Goal: Task Accomplishment & Management: Use online tool/utility

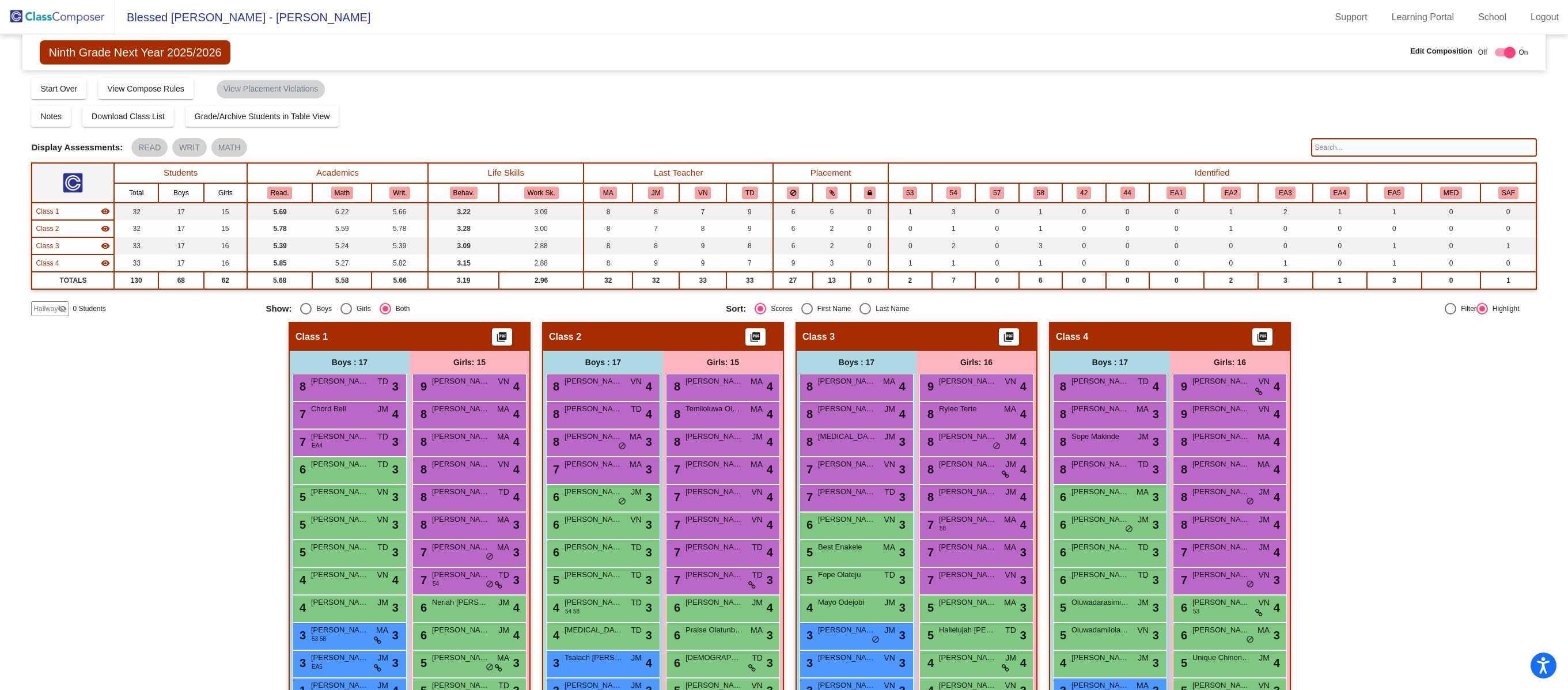
click at [81, 7] on img at bounding box center [57, 17] width 115 height 34
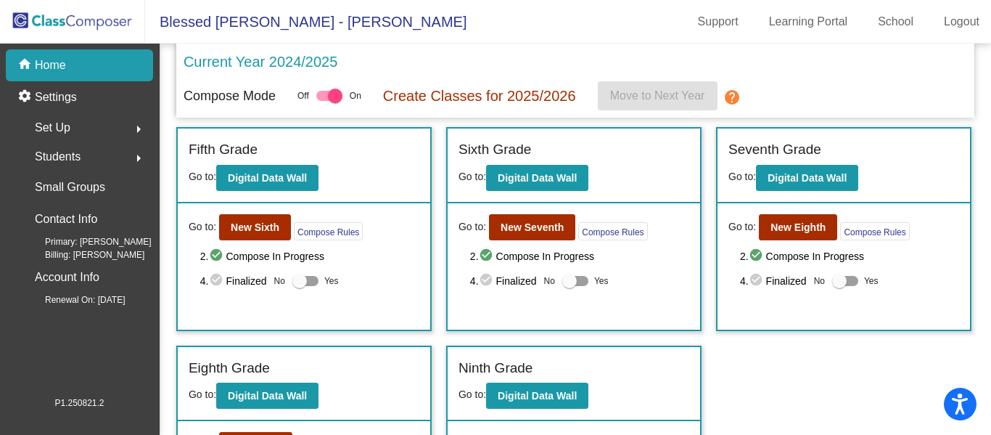
scroll to position [508, 0]
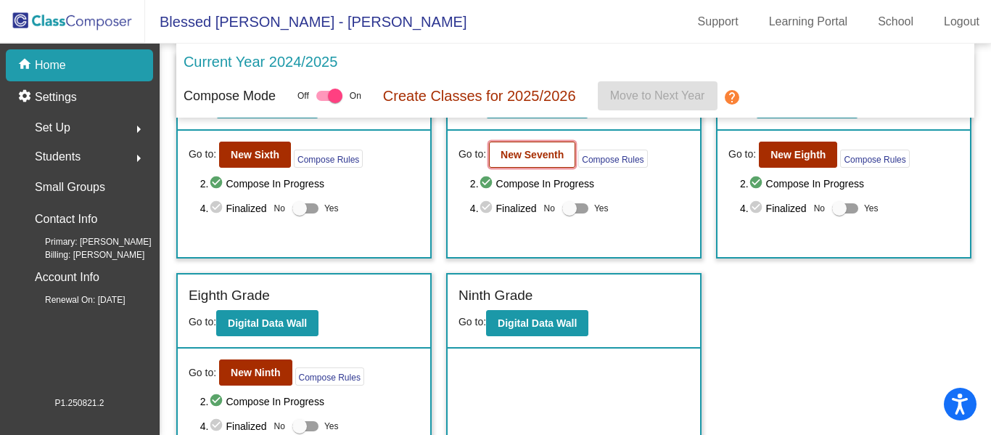
click at [514, 165] on button "New Seventh" at bounding box center [532, 154] width 86 height 26
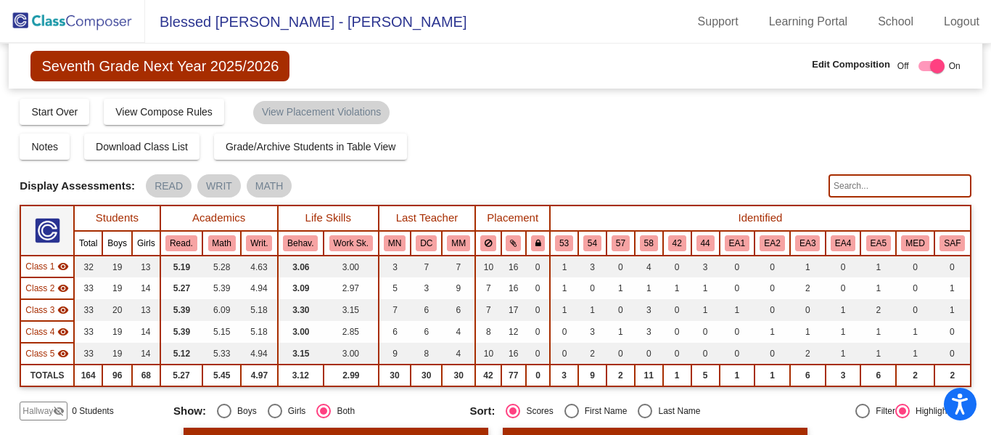
click at [865, 180] on input "text" at bounding box center [899, 185] width 143 height 23
type input "[PERSON_NAME]"
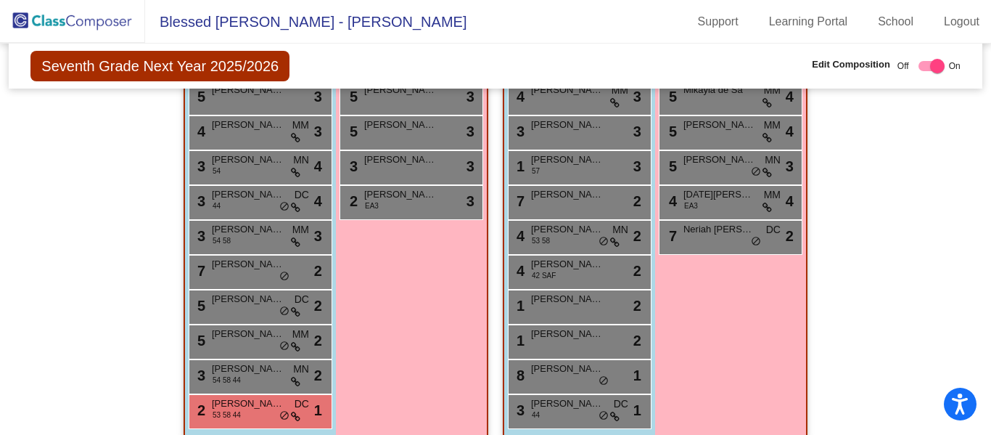
scroll to position [943, 0]
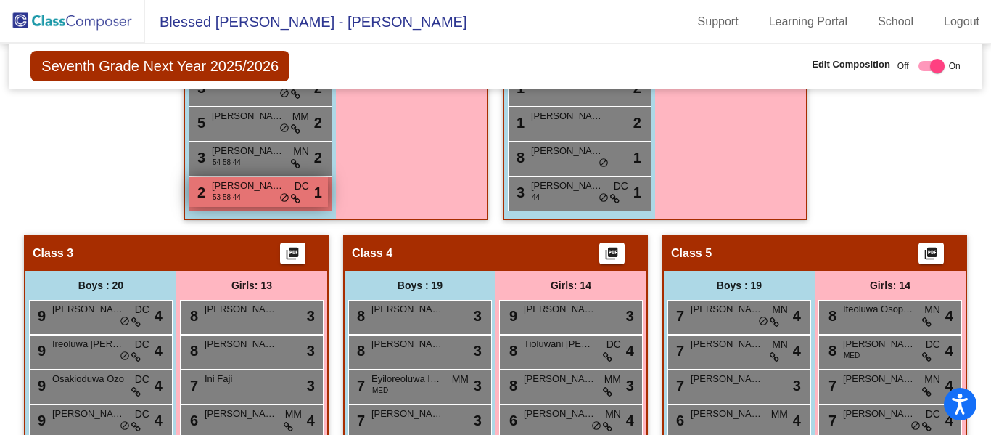
click at [247, 188] on span "[PERSON_NAME]" at bounding box center [248, 185] width 73 height 15
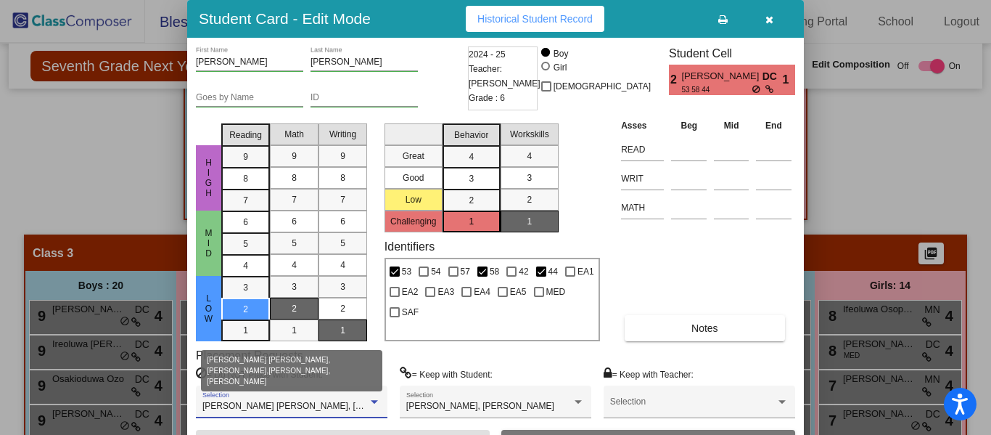
click at [376, 398] on div at bounding box center [374, 402] width 13 height 10
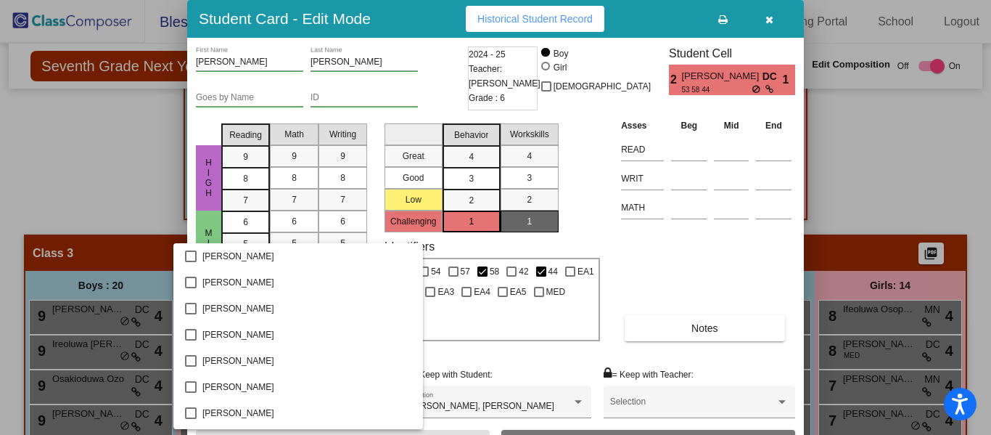
scroll to position [189, 0]
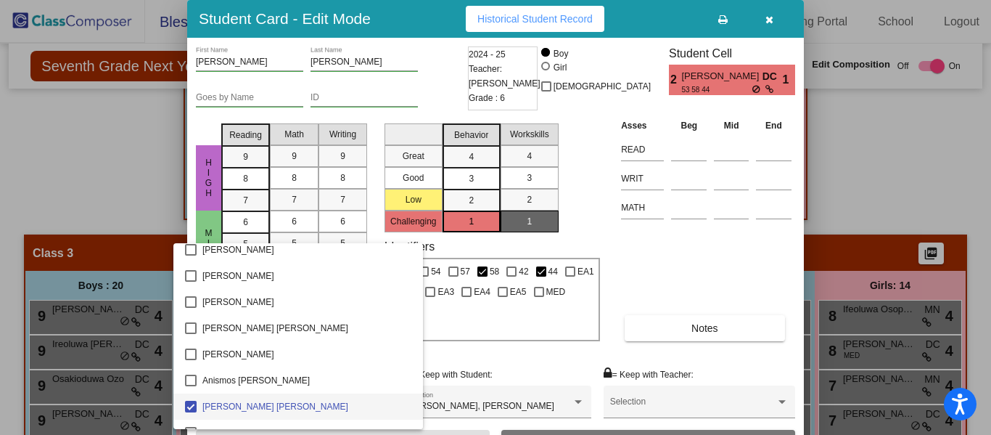
click at [905, 138] on div at bounding box center [495, 217] width 991 height 435
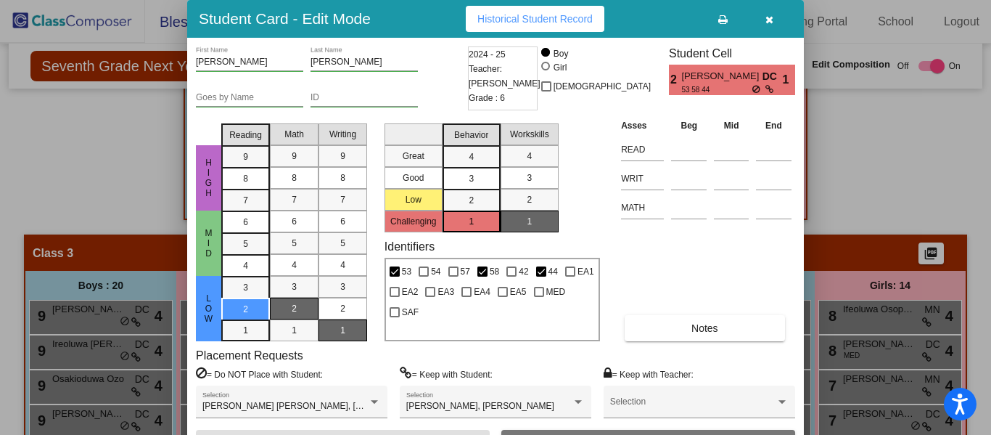
click at [770, 16] on icon "button" at bounding box center [769, 20] width 8 height 10
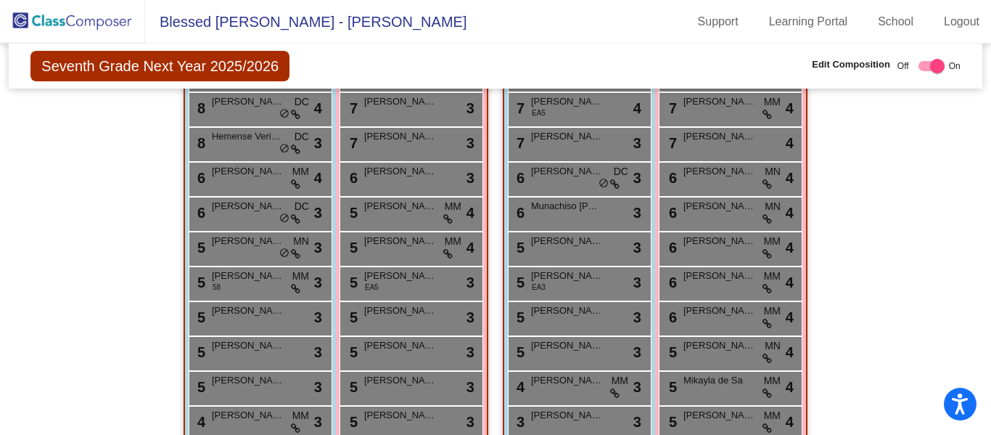
scroll to position [0, 0]
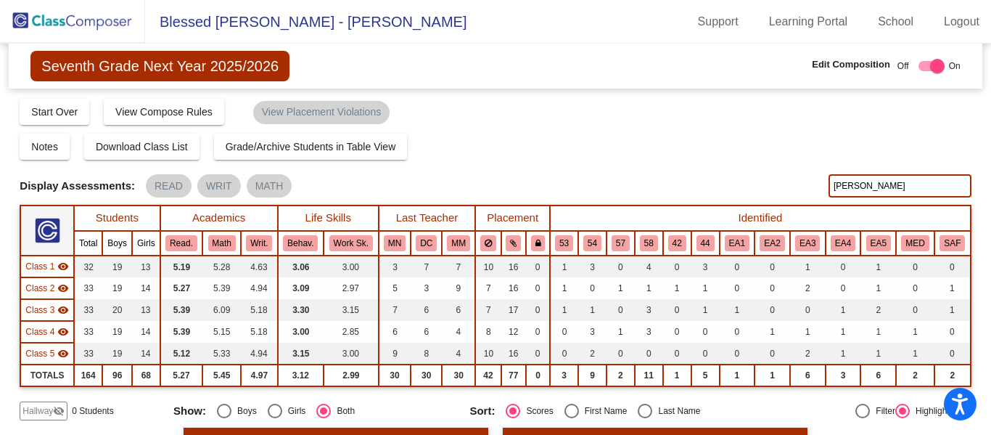
drag, startPoint x: 854, startPoint y: 189, endPoint x: 759, endPoint y: 204, distance: 96.8
click at [759, 204] on div "Display Scores for Years: [DATE] - [DATE] [DATE] - [DATE] Grade/Archive Student…" at bounding box center [495, 258] width 951 height 323
type input "pierre"
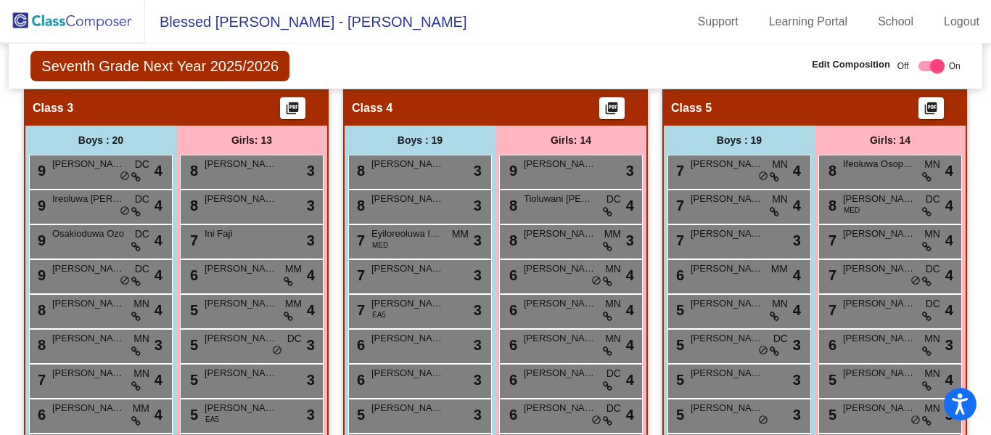
scroll to position [943, 0]
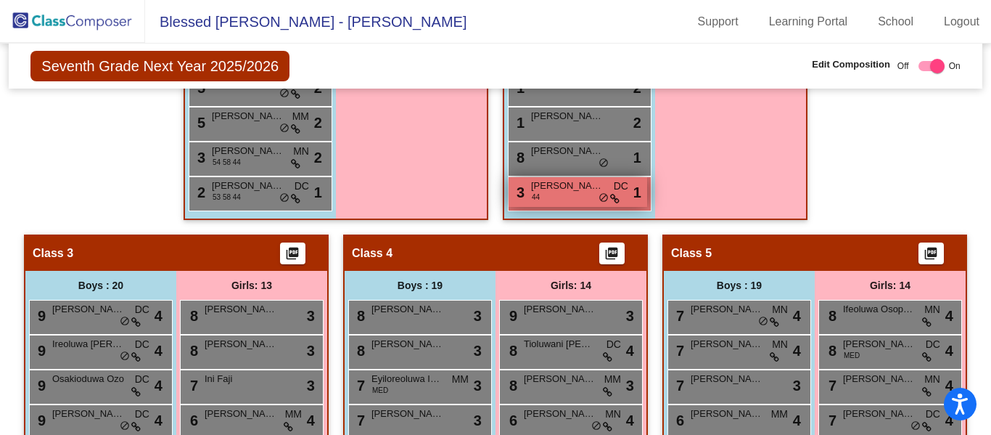
click at [556, 193] on div "3 [PERSON_NAME] 44 DC lock do_not_disturb_alt 1" at bounding box center [577, 192] width 139 height 30
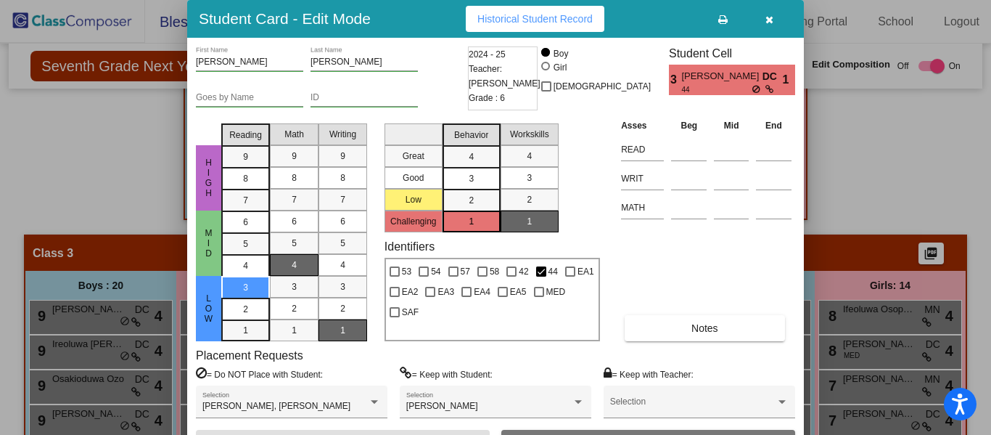
click at [768, 15] on icon "button" at bounding box center [769, 20] width 8 height 10
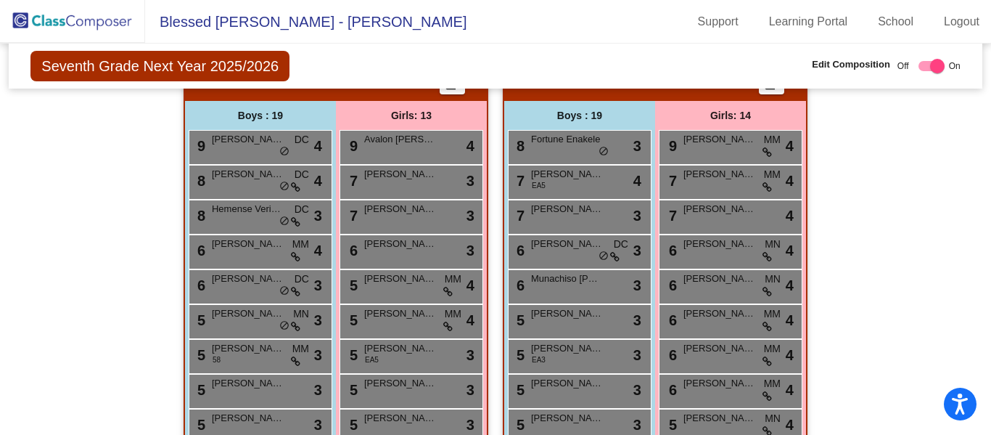
scroll to position [73, 0]
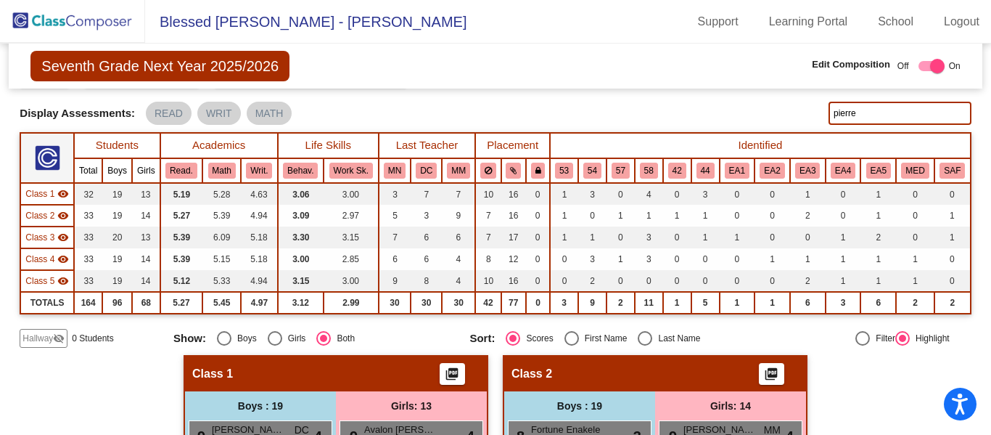
drag, startPoint x: 890, startPoint y: 107, endPoint x: 748, endPoint y: 110, distance: 142.2
click at [748, 110] on div "Display Scores for Years: [DATE] - [DATE] [DATE] - [DATE] Display Assessments: …" at bounding box center [495, 113] width 951 height 23
type input "[PERSON_NAME]"
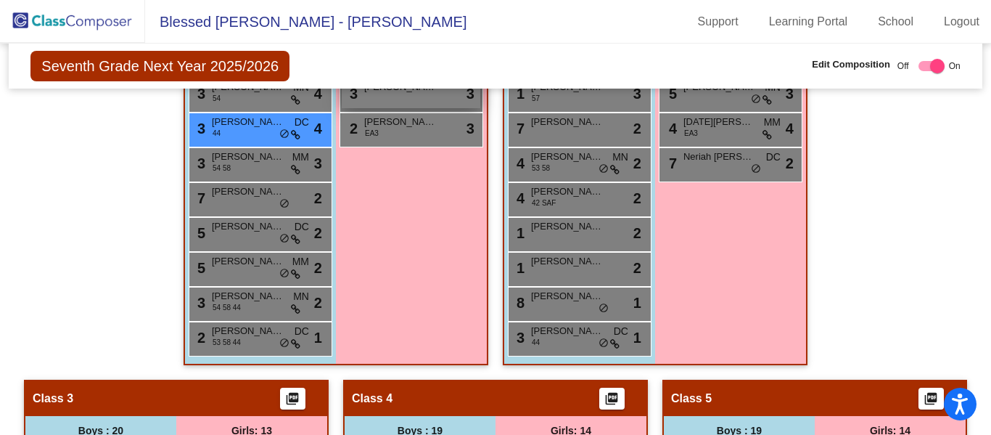
scroll to position [725, 0]
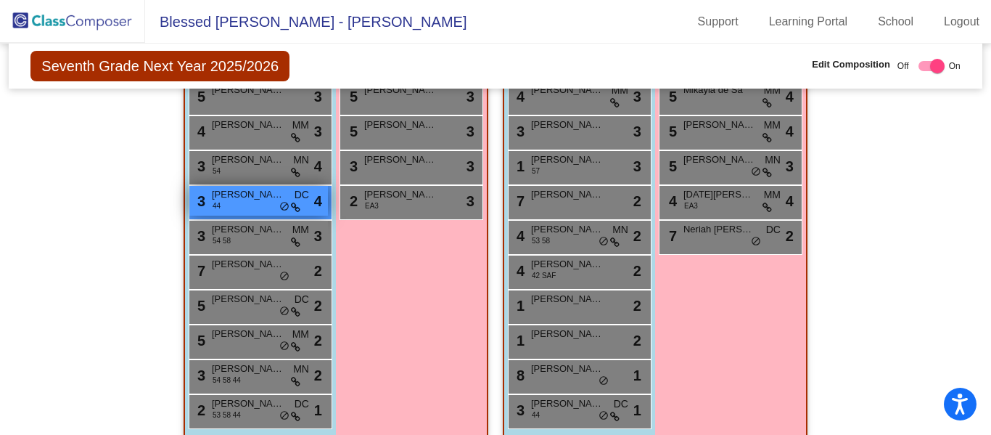
click at [244, 212] on div "3 [PERSON_NAME] 44 DC lock do_not_disturb_alt 4" at bounding box center [258, 201] width 139 height 30
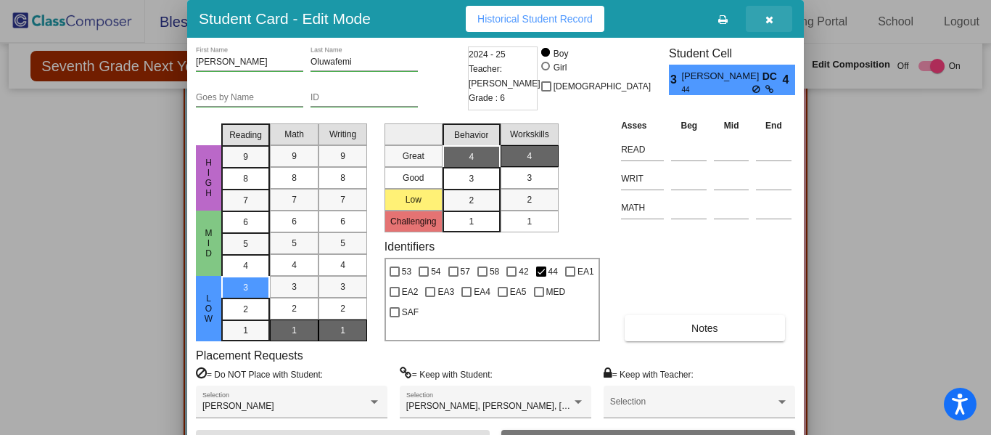
click at [765, 19] on icon "button" at bounding box center [769, 20] width 8 height 10
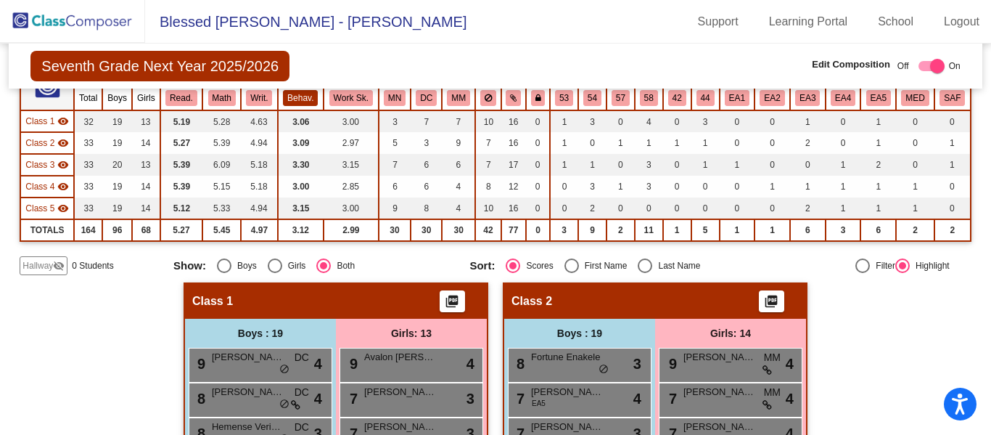
scroll to position [0, 0]
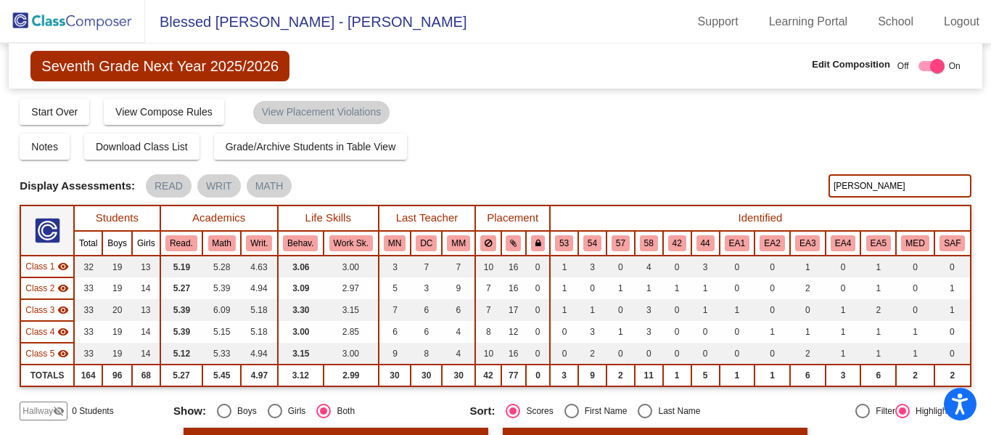
click at [80, 20] on img at bounding box center [72, 21] width 145 height 43
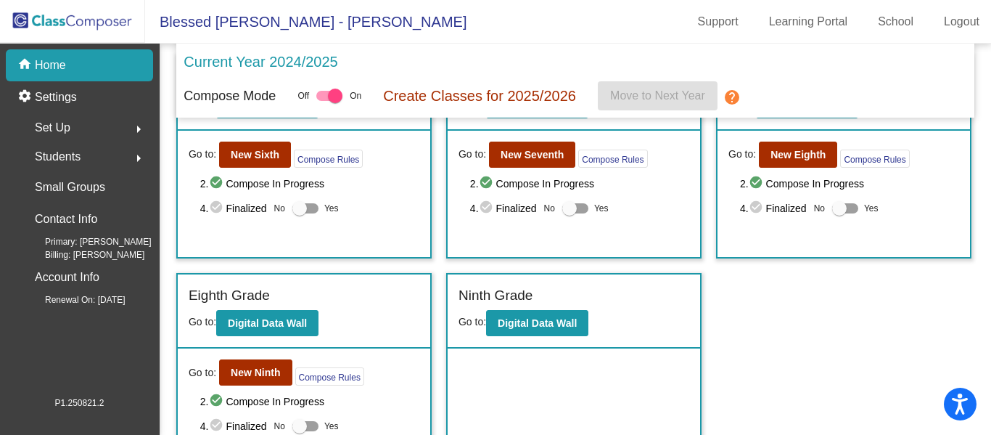
scroll to position [550, 0]
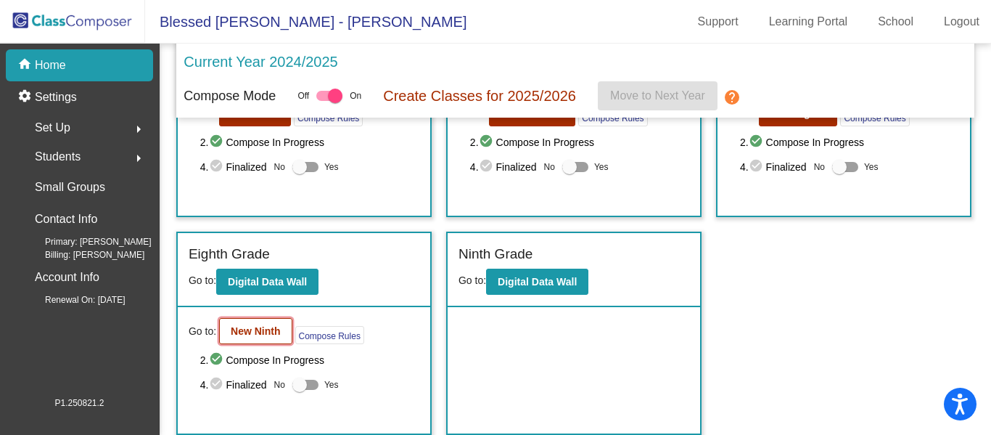
click at [272, 327] on b "New Ninth" at bounding box center [255, 331] width 49 height 12
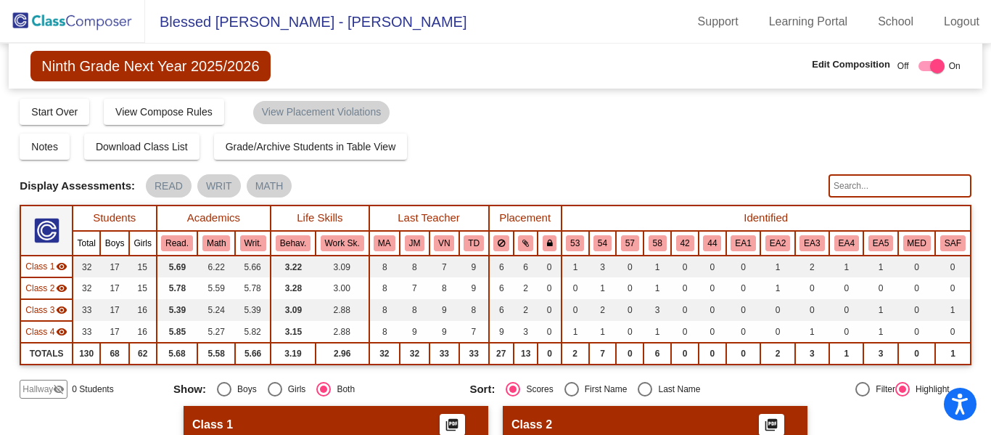
click at [870, 188] on input "text" at bounding box center [899, 185] width 143 height 23
type input "[PERSON_NAME]"
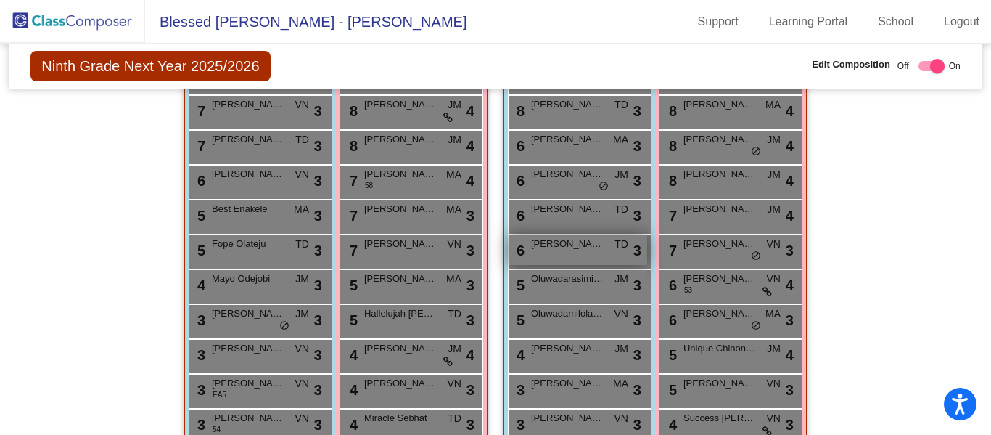
scroll to position [1332, 0]
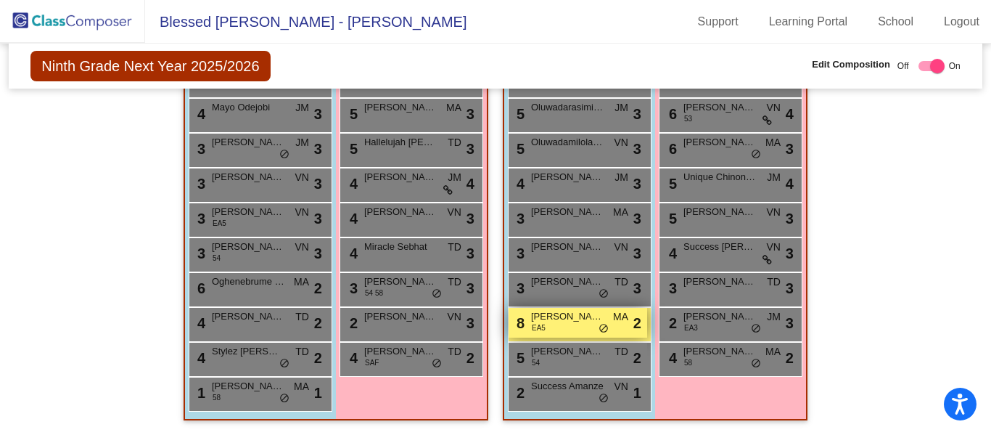
click at [566, 322] on span "[PERSON_NAME] Koipuram Rojo" at bounding box center [567, 316] width 73 height 15
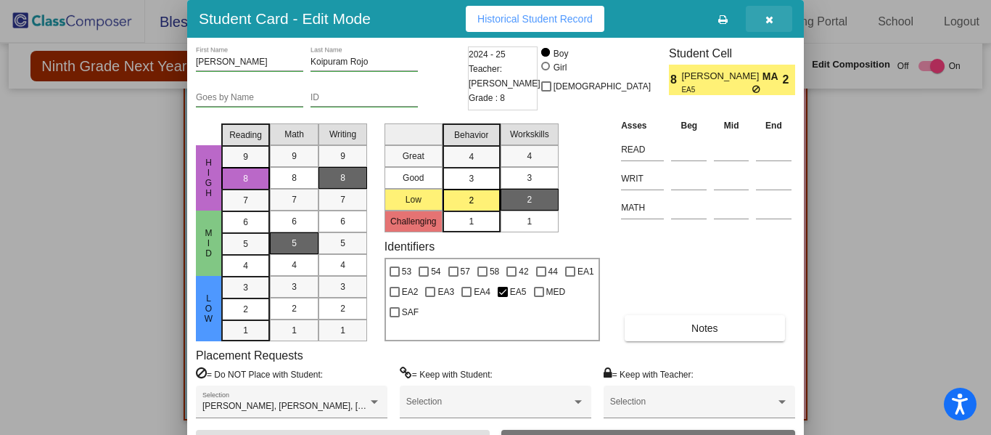
drag, startPoint x: 769, startPoint y: 16, endPoint x: 796, endPoint y: 71, distance: 61.3
click at [769, 15] on icon "button" at bounding box center [769, 20] width 8 height 10
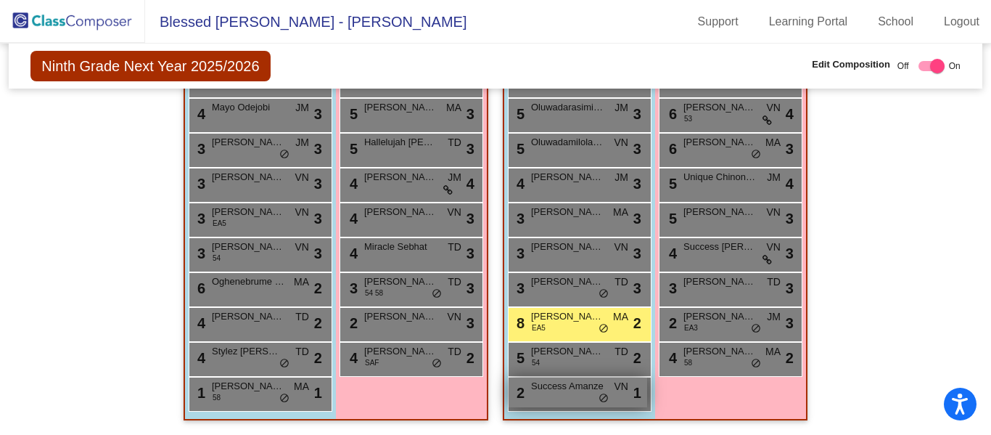
click at [580, 387] on span "Success Amanze" at bounding box center [567, 386] width 73 height 15
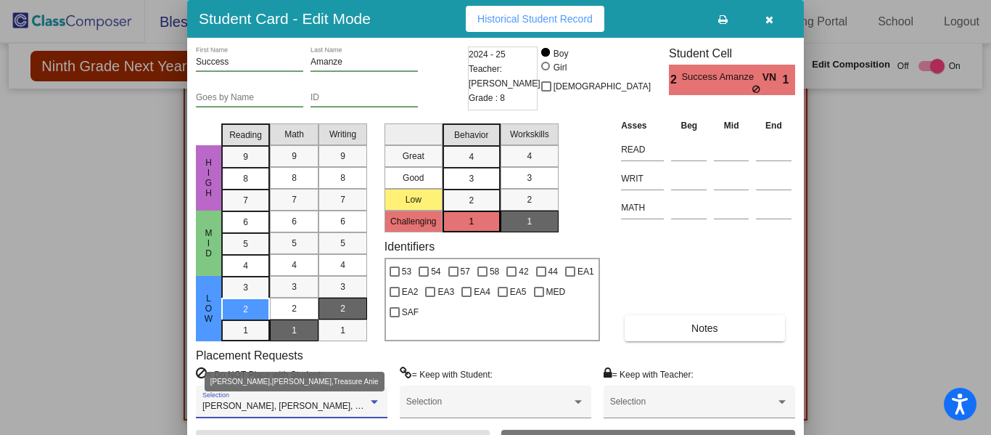
click at [378, 402] on div at bounding box center [374, 402] width 7 height 4
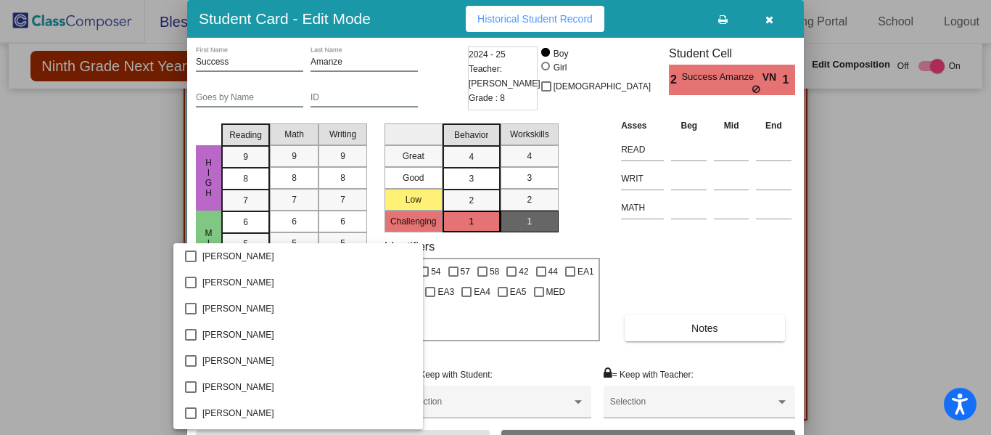
scroll to position [633, 0]
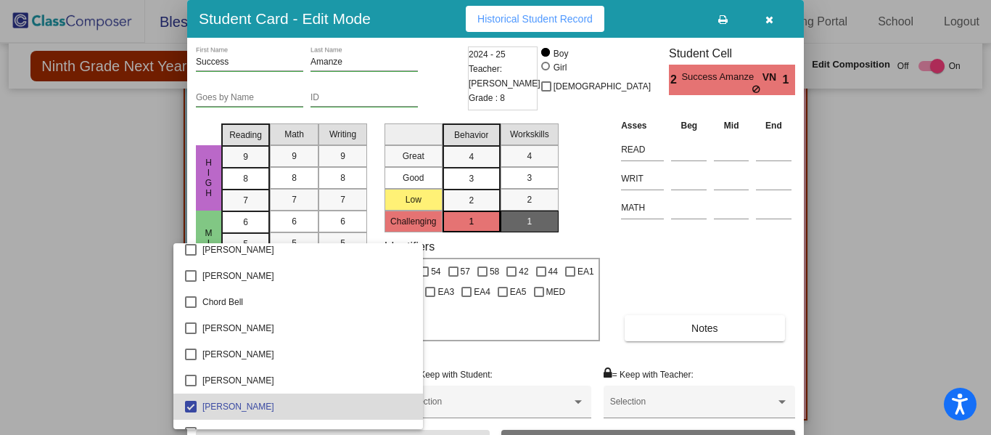
click at [376, 404] on span "[PERSON_NAME]" at bounding box center [306, 406] width 209 height 26
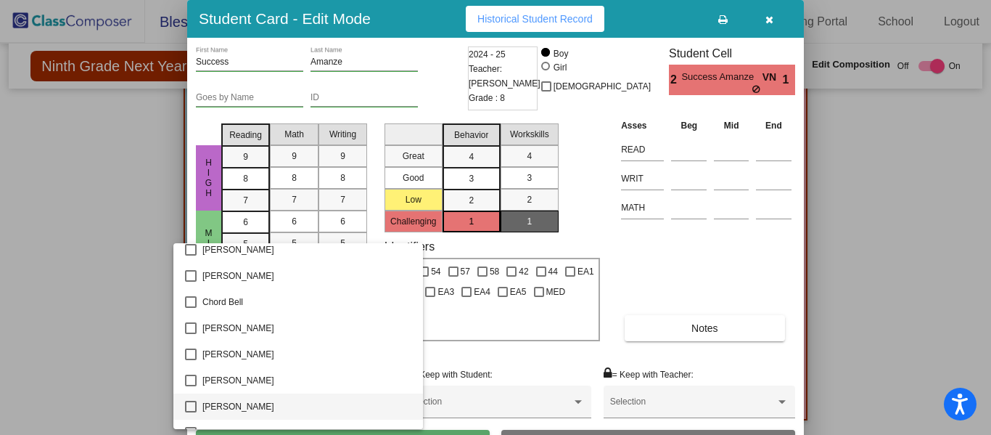
click at [231, 408] on span "[PERSON_NAME]" at bounding box center [306, 406] width 209 height 26
drag, startPoint x: 944, startPoint y: 283, endPoint x: 886, endPoint y: 276, distance: 58.4
click at [934, 280] on div at bounding box center [495, 217] width 991 height 435
